Goal: Transaction & Acquisition: Purchase product/service

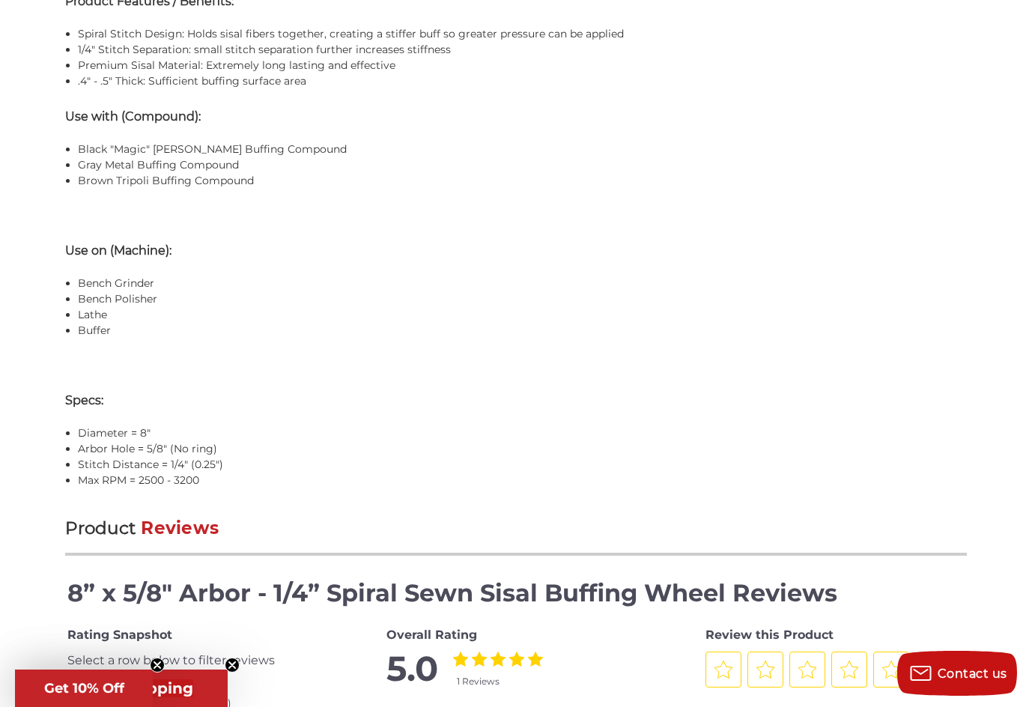
scroll to position [1199, 0]
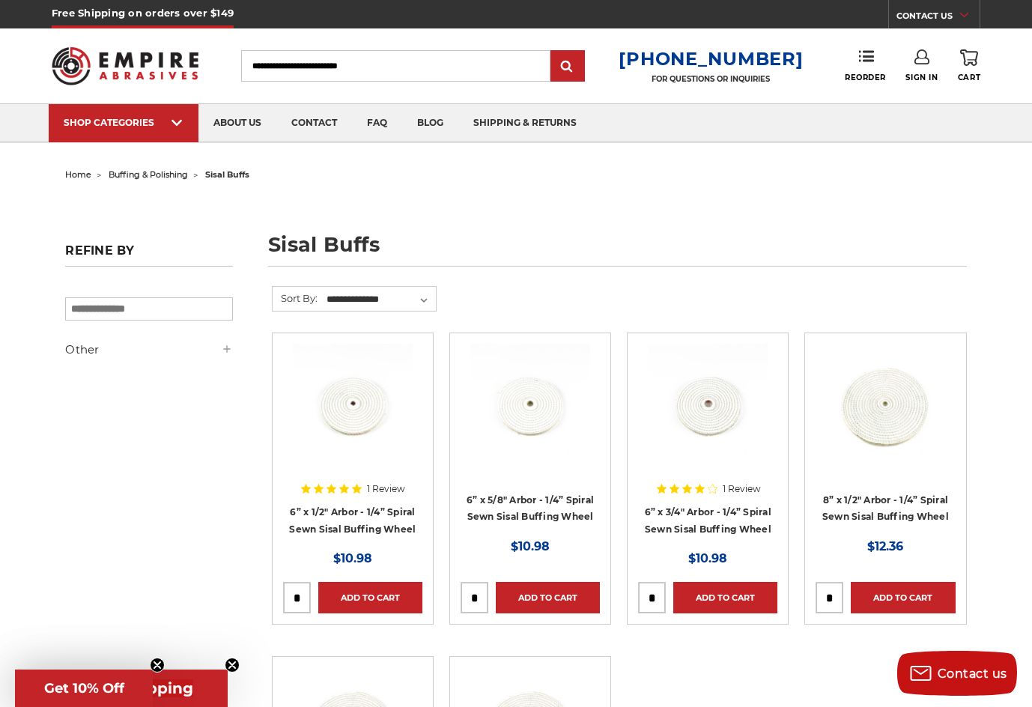
click at [217, 361] on div "Other In Stock (6)" at bounding box center [149, 354] width 168 height 25
click at [215, 345] on h5 "Other" at bounding box center [149, 350] width 168 height 18
click at [154, 171] on span "buffing & polishing" at bounding box center [148, 174] width 79 height 10
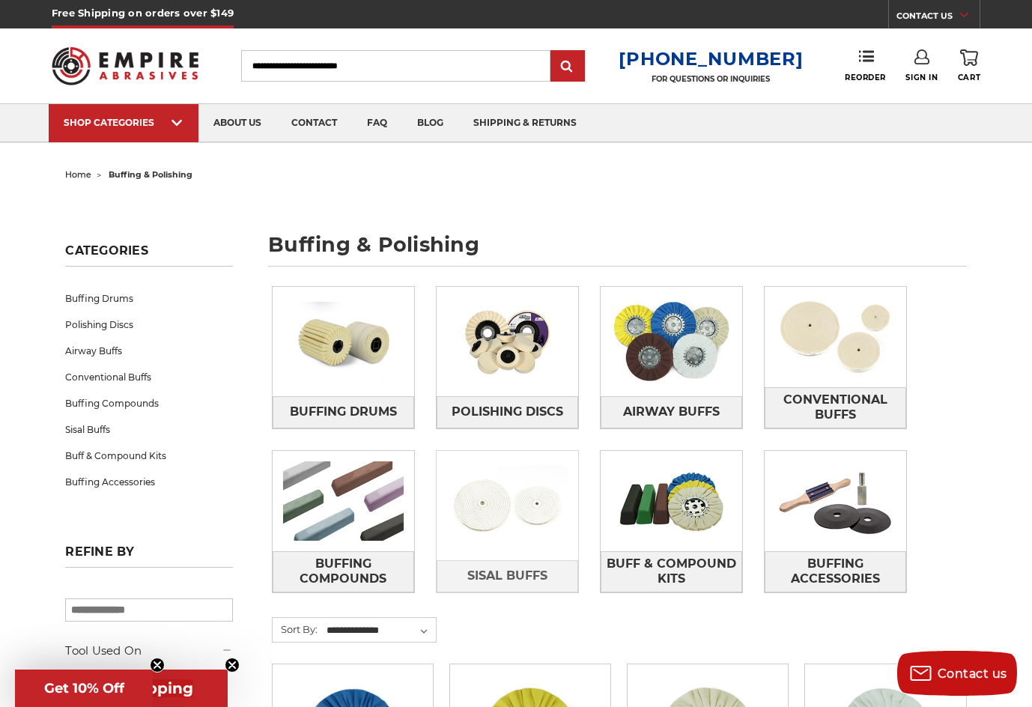
click at [503, 500] on img at bounding box center [508, 505] width 142 height 100
click at [805, 337] on img at bounding box center [836, 337] width 142 height 100
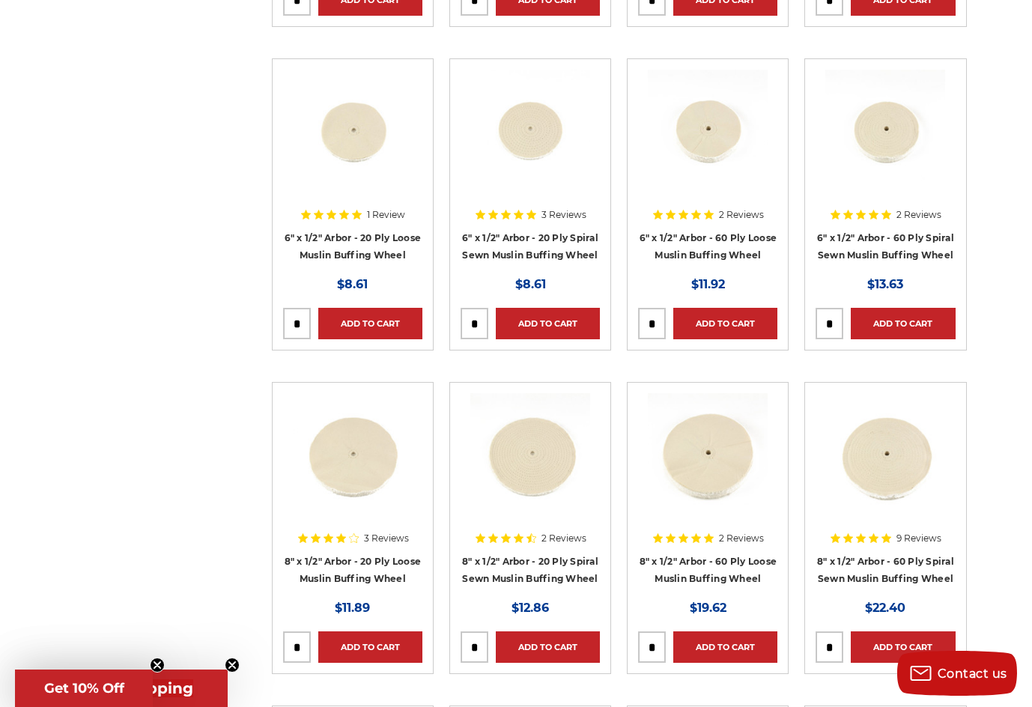
scroll to position [599, 0]
